Goal: Find specific page/section: Find specific page/section

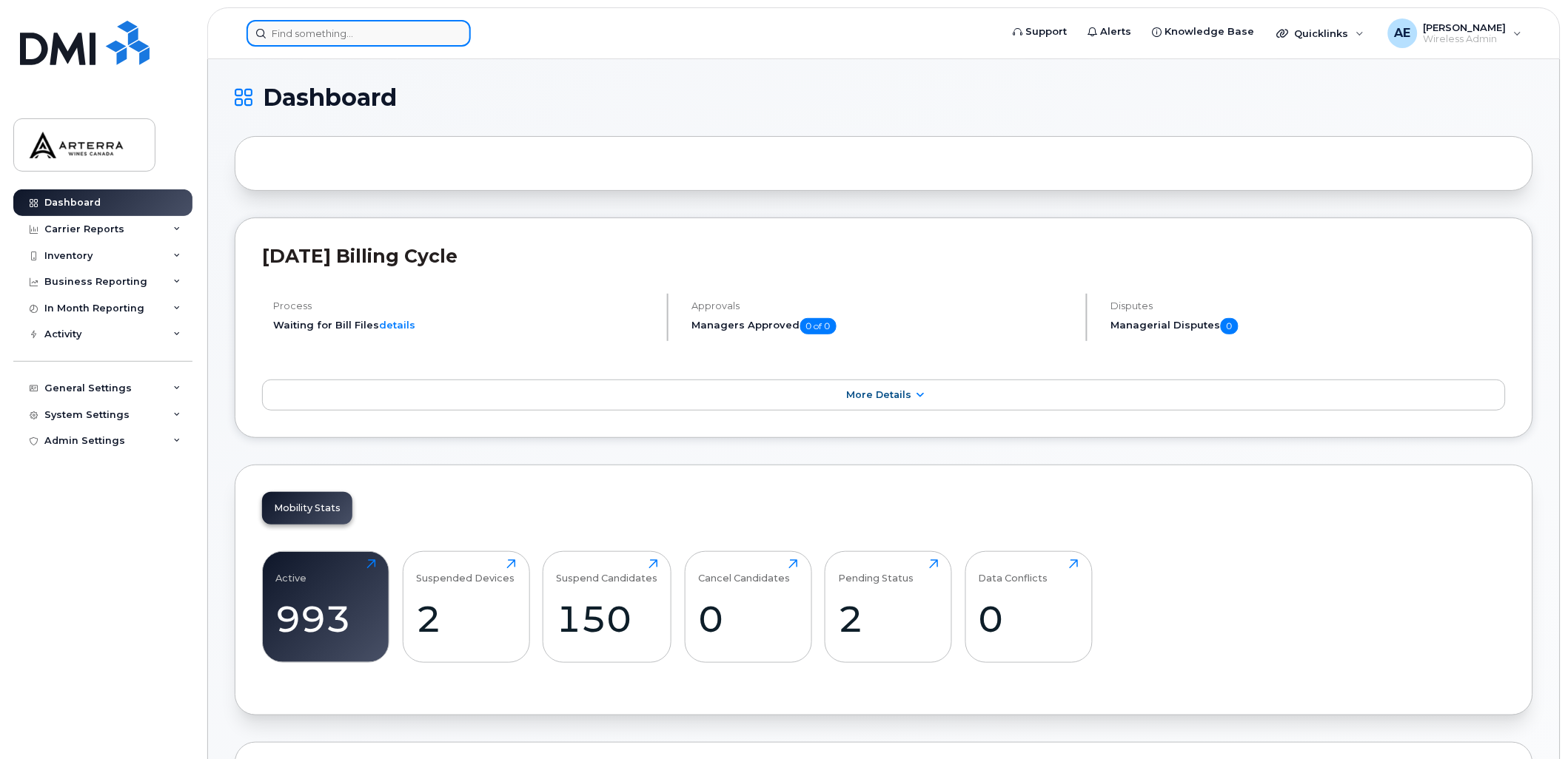
drag, startPoint x: 0, startPoint y: 0, endPoint x: 356, endPoint y: 35, distance: 357.7
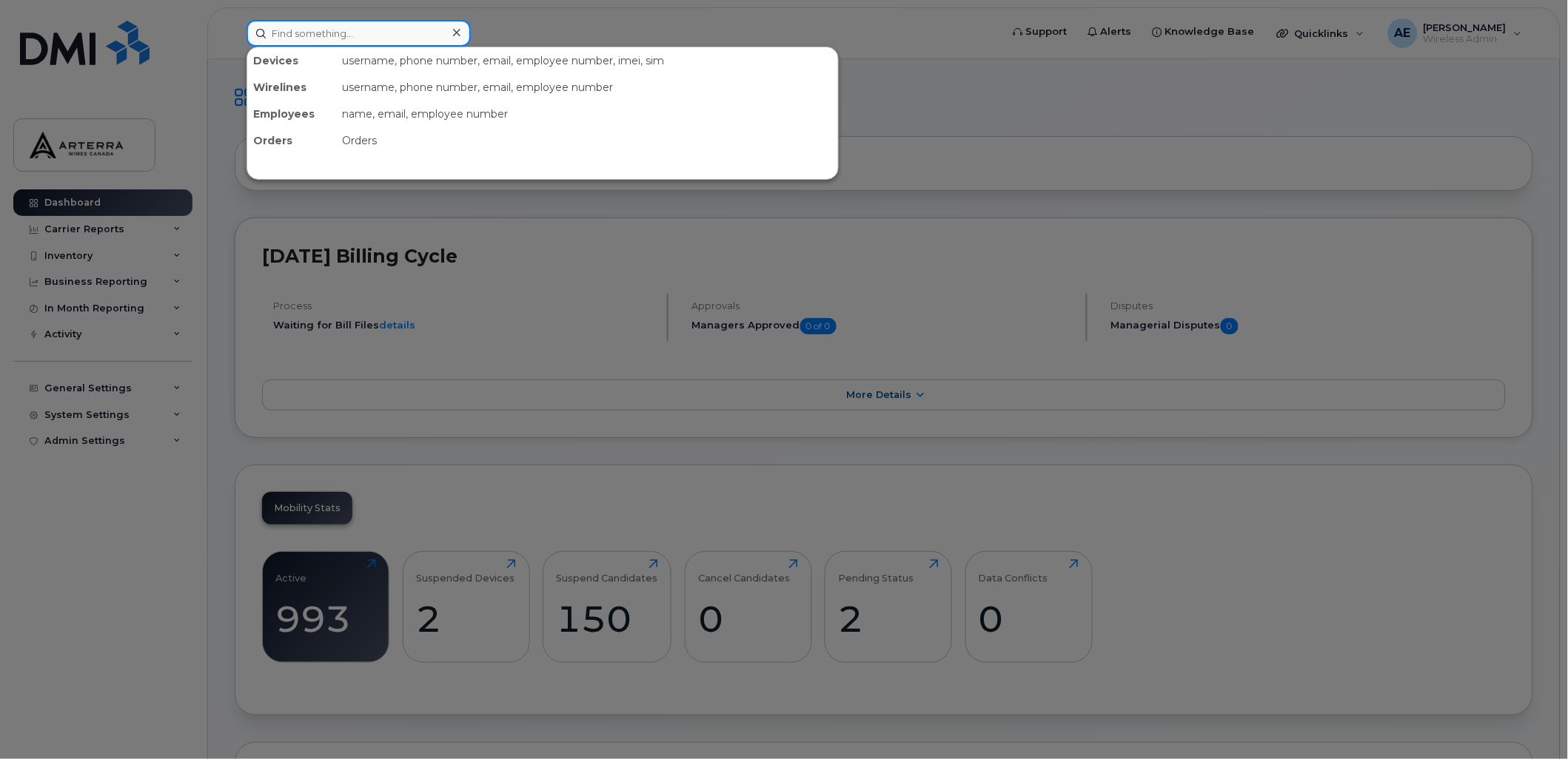
paste input "[PERSON_NAME]"
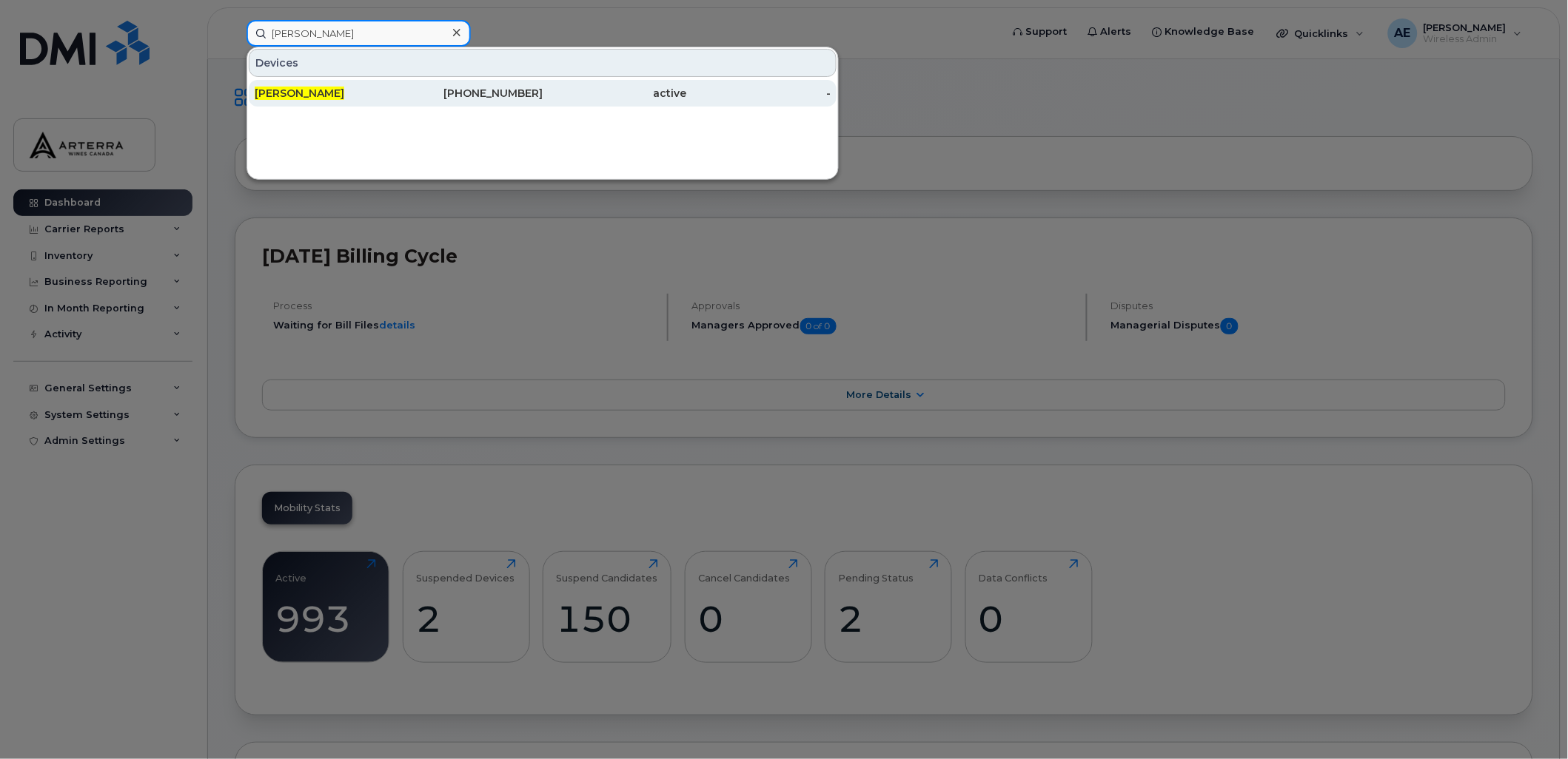
type input "[PERSON_NAME]"
click at [294, 94] on span "[PERSON_NAME]" at bounding box center [299, 94] width 90 height 14
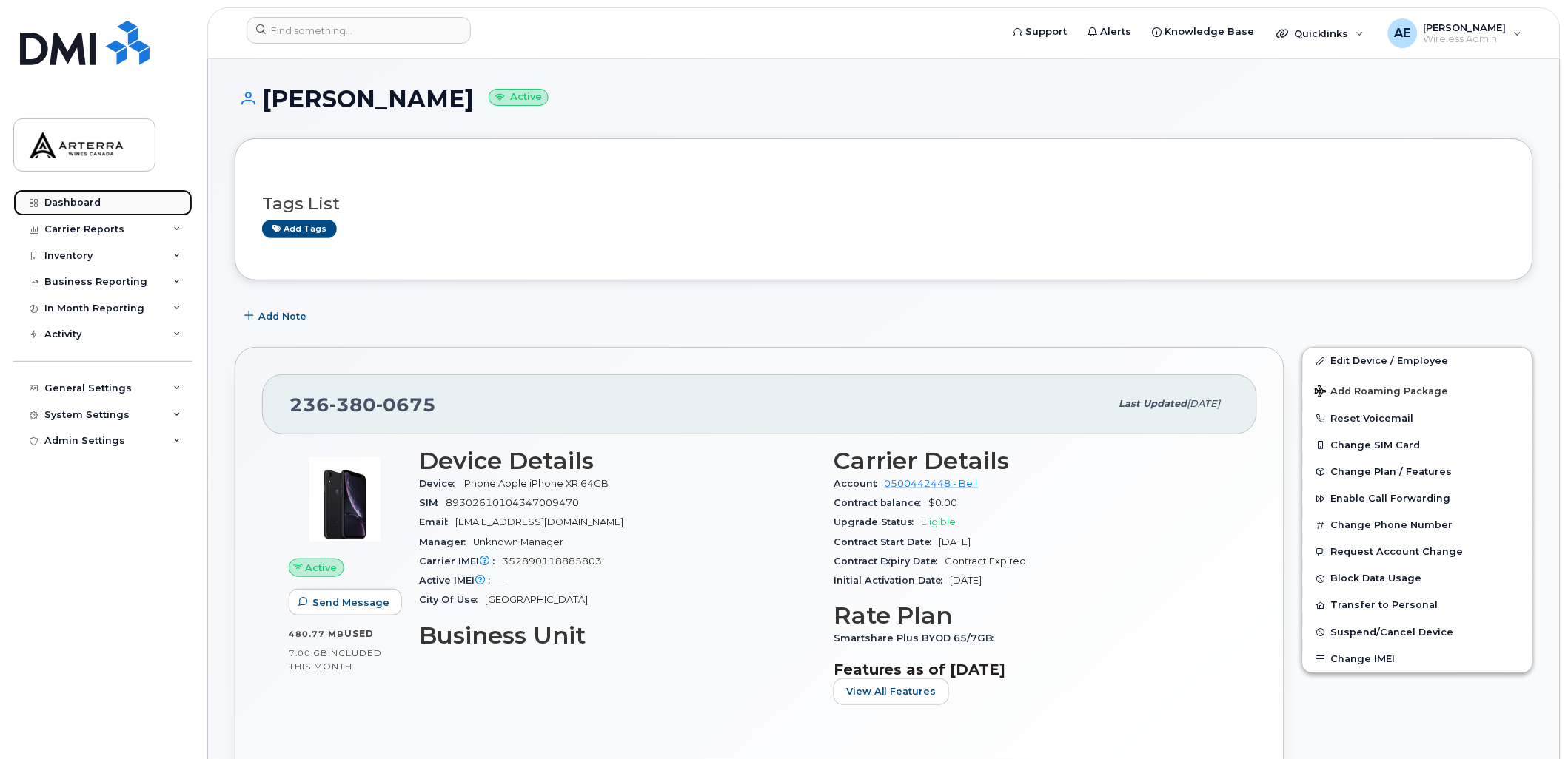
click at [76, 197] on div "Dashboard" at bounding box center [72, 203] width 56 height 12
